Goal: Find specific page/section: Find specific page/section

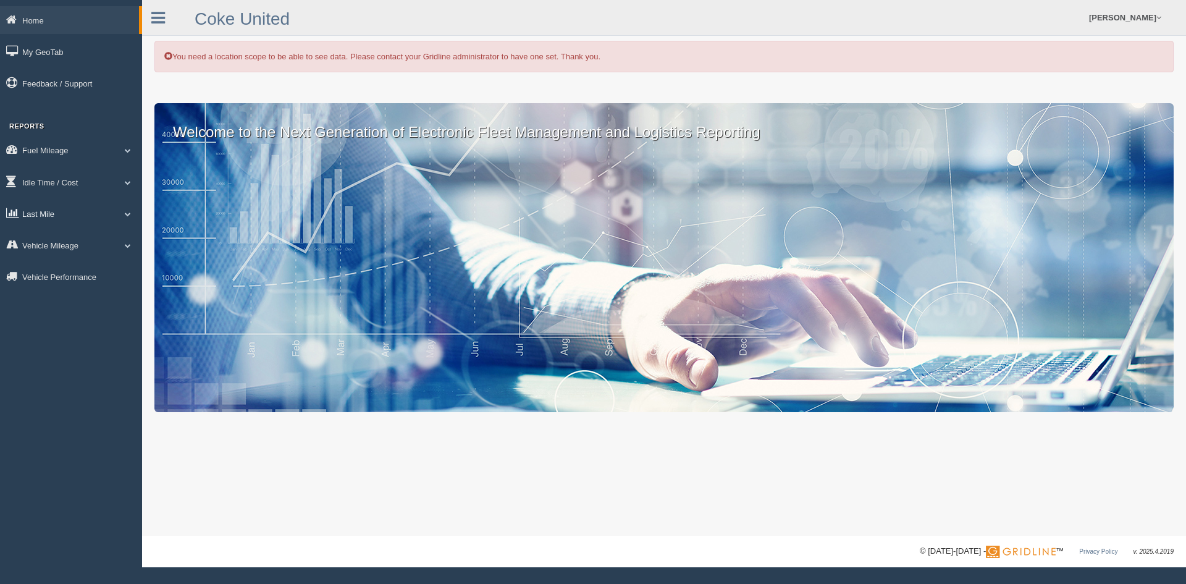
click at [46, 209] on link "Last Mile" at bounding box center [71, 214] width 142 height 28
click at [74, 240] on link "Planned Vs Actual" at bounding box center [80, 242] width 117 height 22
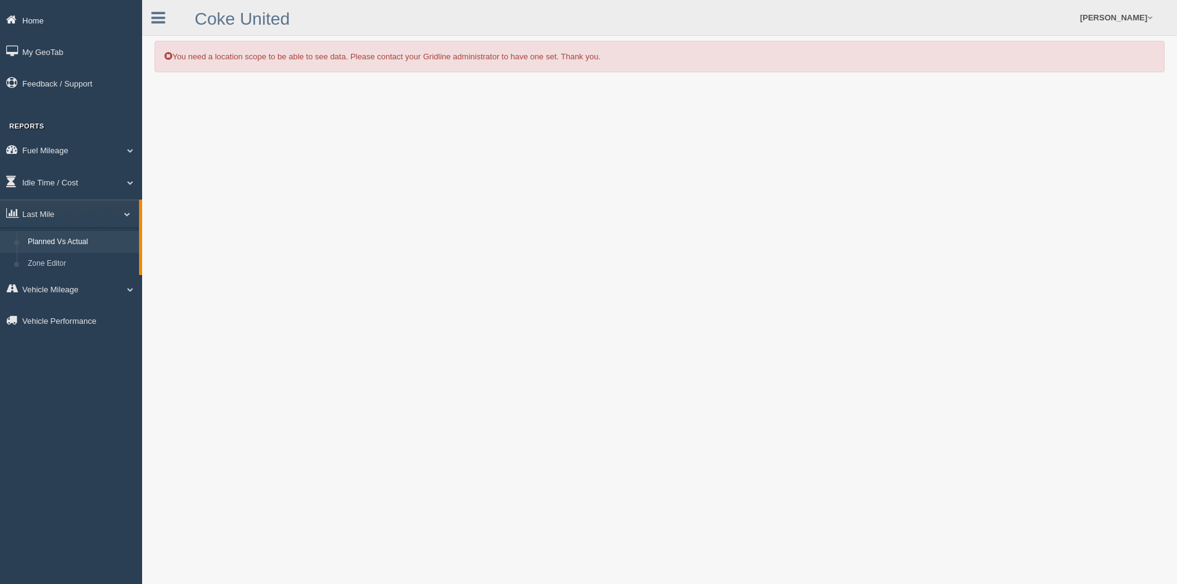
click at [48, 21] on link "Home" at bounding box center [71, 20] width 142 height 28
